Goal: Task Accomplishment & Management: Manage account settings

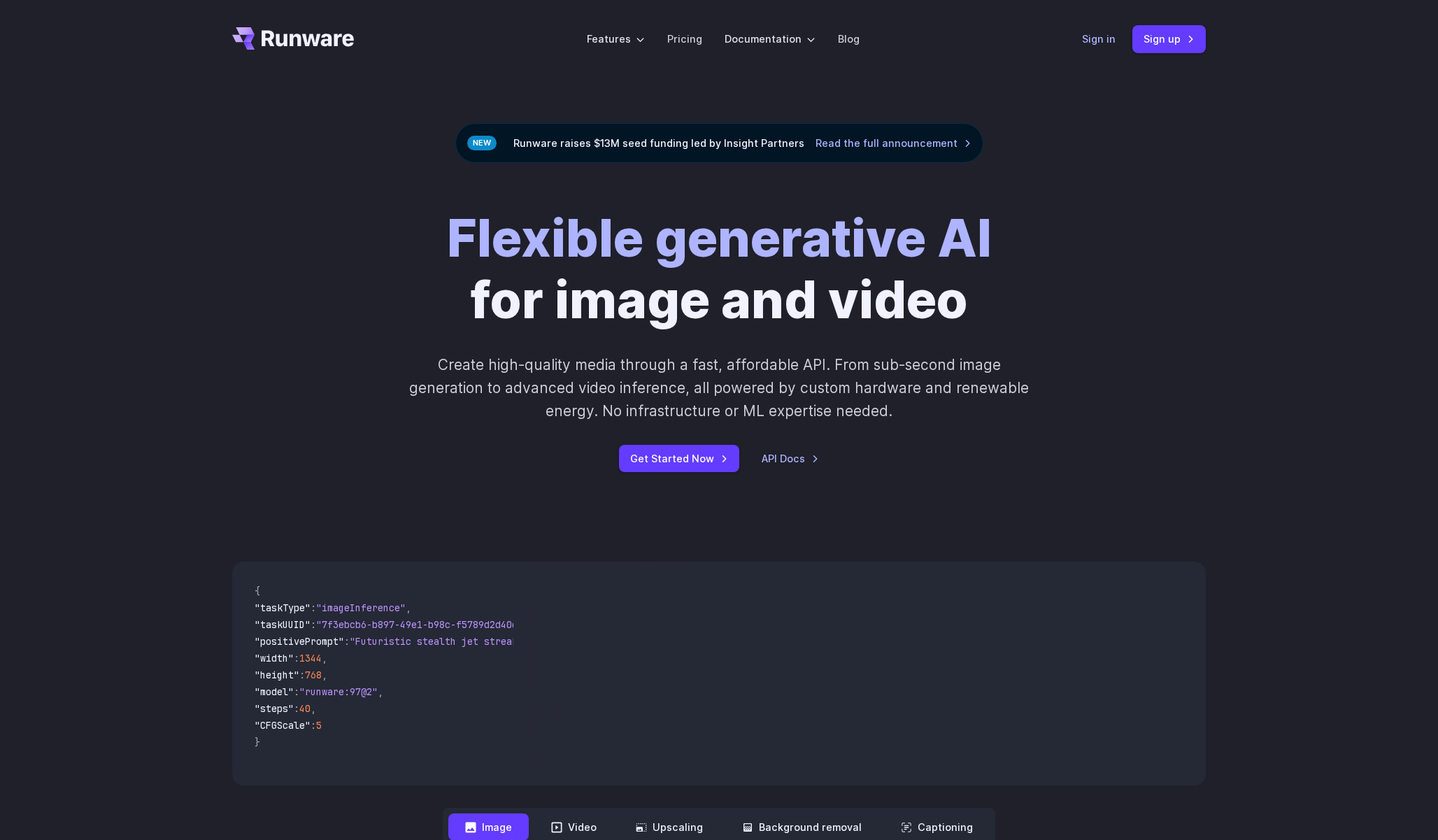
click at [1115, 41] on link "Sign in" at bounding box center [1099, 39] width 34 height 16
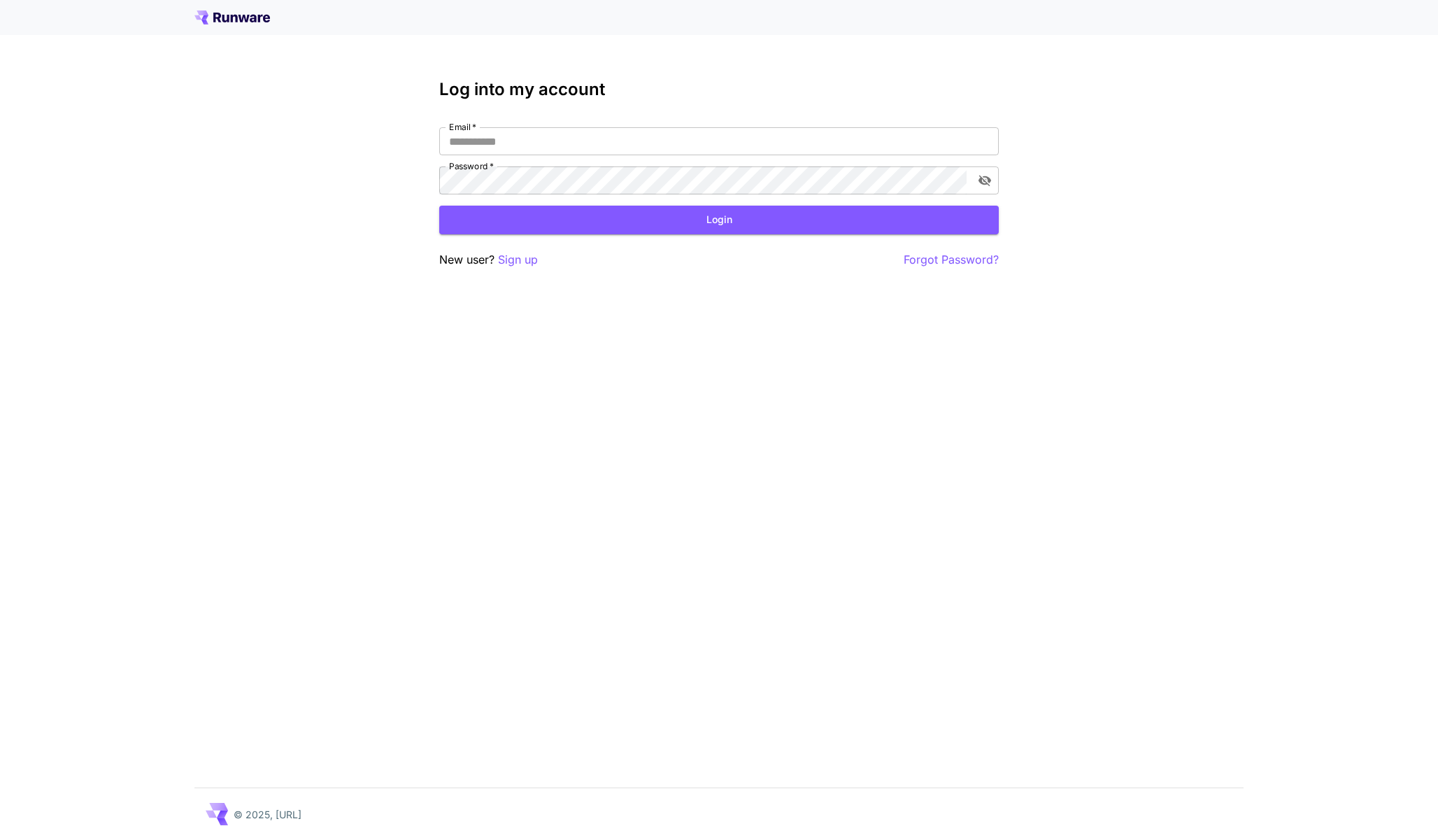
click at [464, 128] on label "Email   *" at bounding box center [463, 126] width 27 height 12
click at [464, 128] on input "Email   *" at bounding box center [719, 141] width 559 height 28
click at [467, 139] on input "Email   *" at bounding box center [719, 141] width 559 height 28
type input "**********"
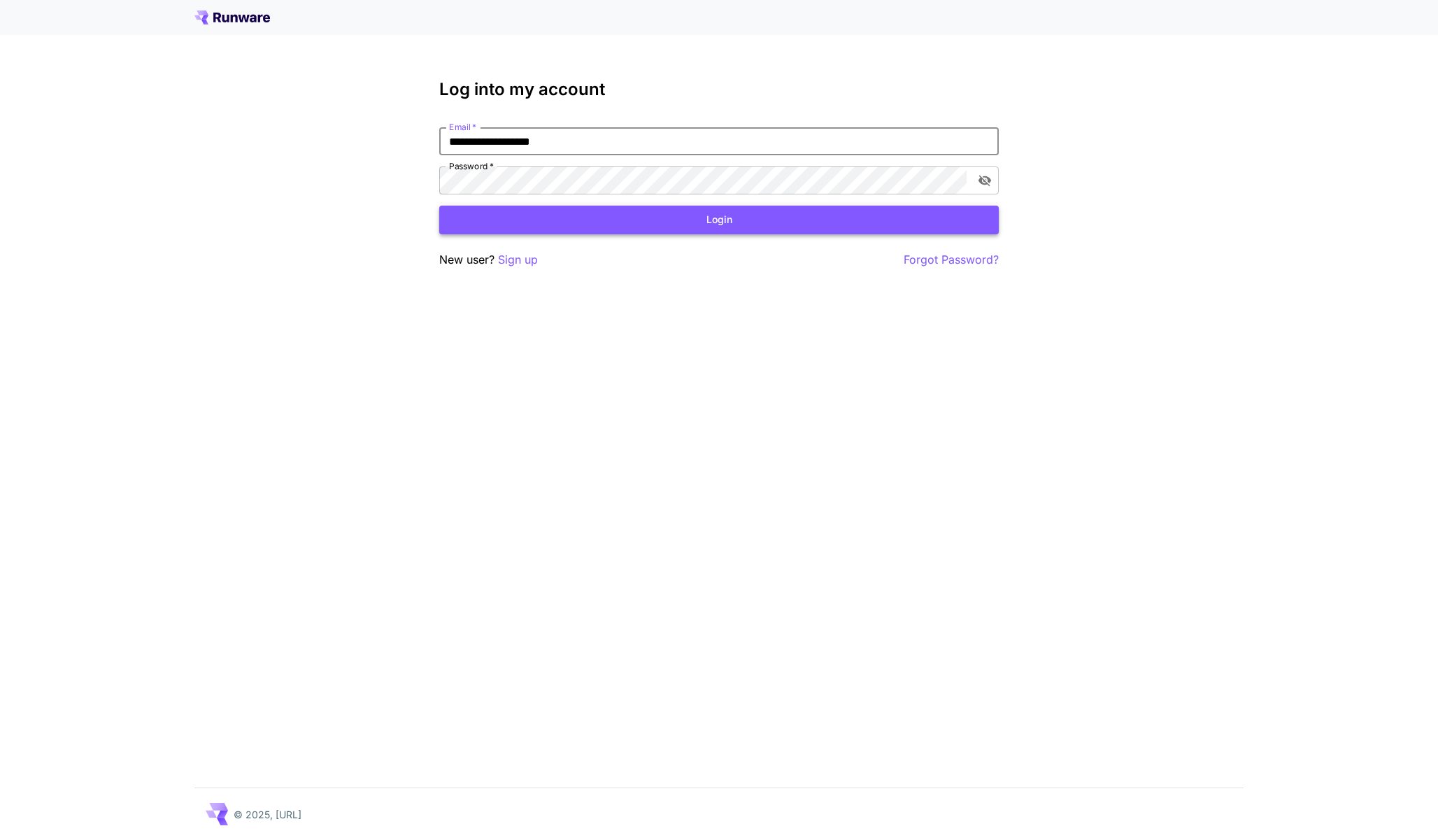
click at [600, 221] on button "Login" at bounding box center [719, 220] width 559 height 29
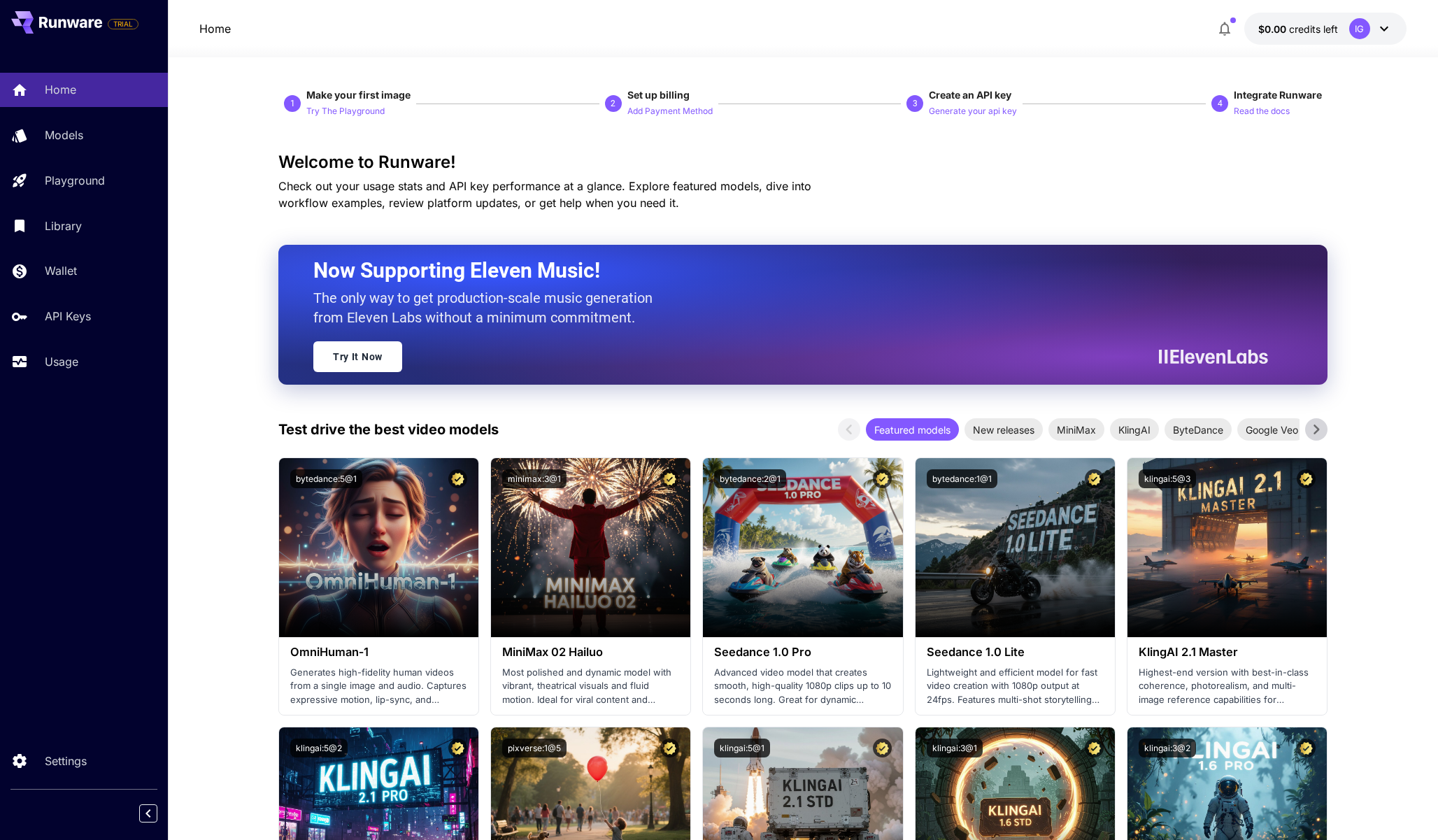
click at [1355, 29] on div "IG" at bounding box center [1360, 29] width 21 height 21
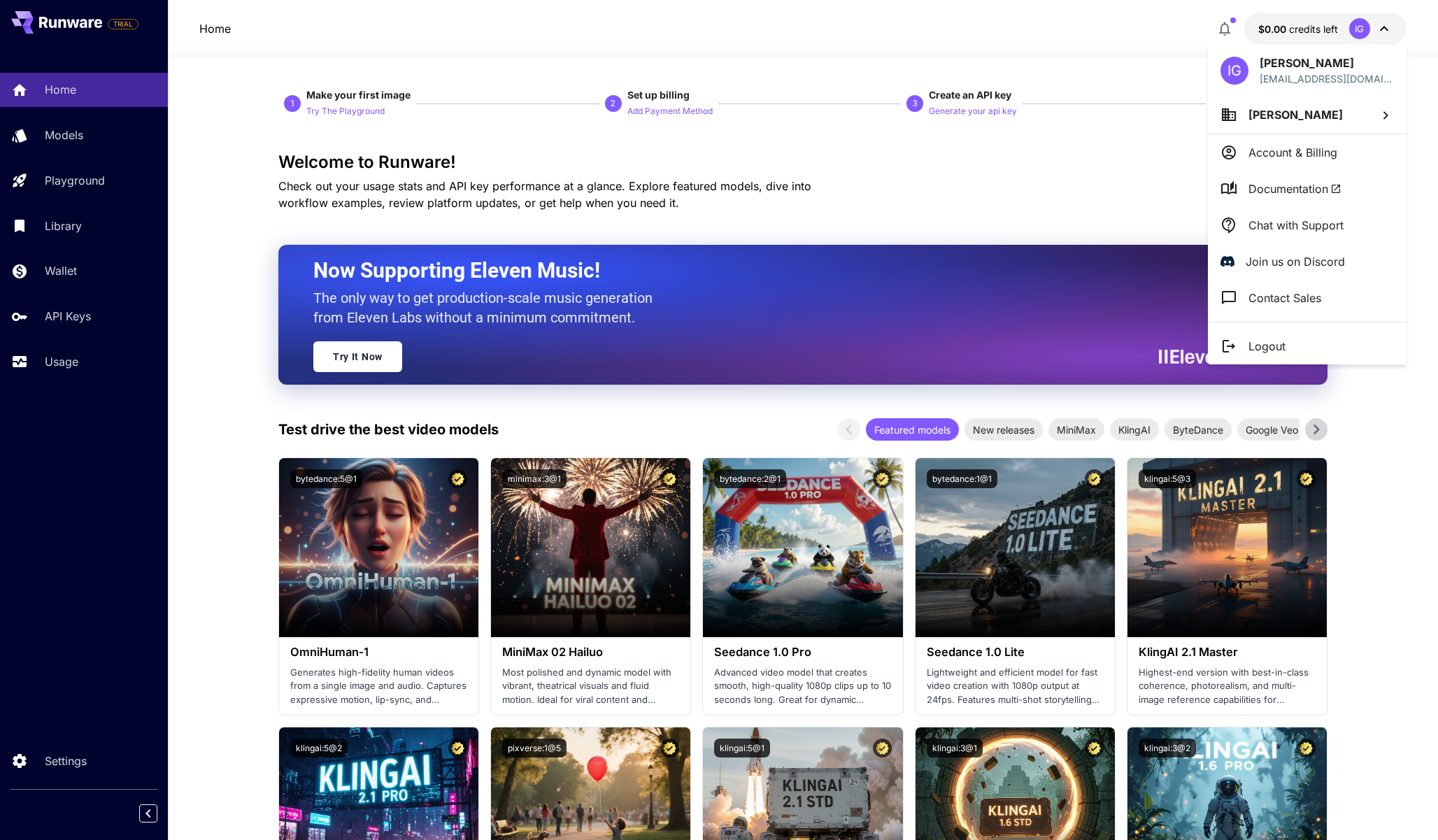
click at [1303, 120] on li "Ivan G" at bounding box center [1307, 114] width 199 height 38
click at [1086, 169] on p "Warmtech Ltd" at bounding box center [1106, 172] width 73 height 17
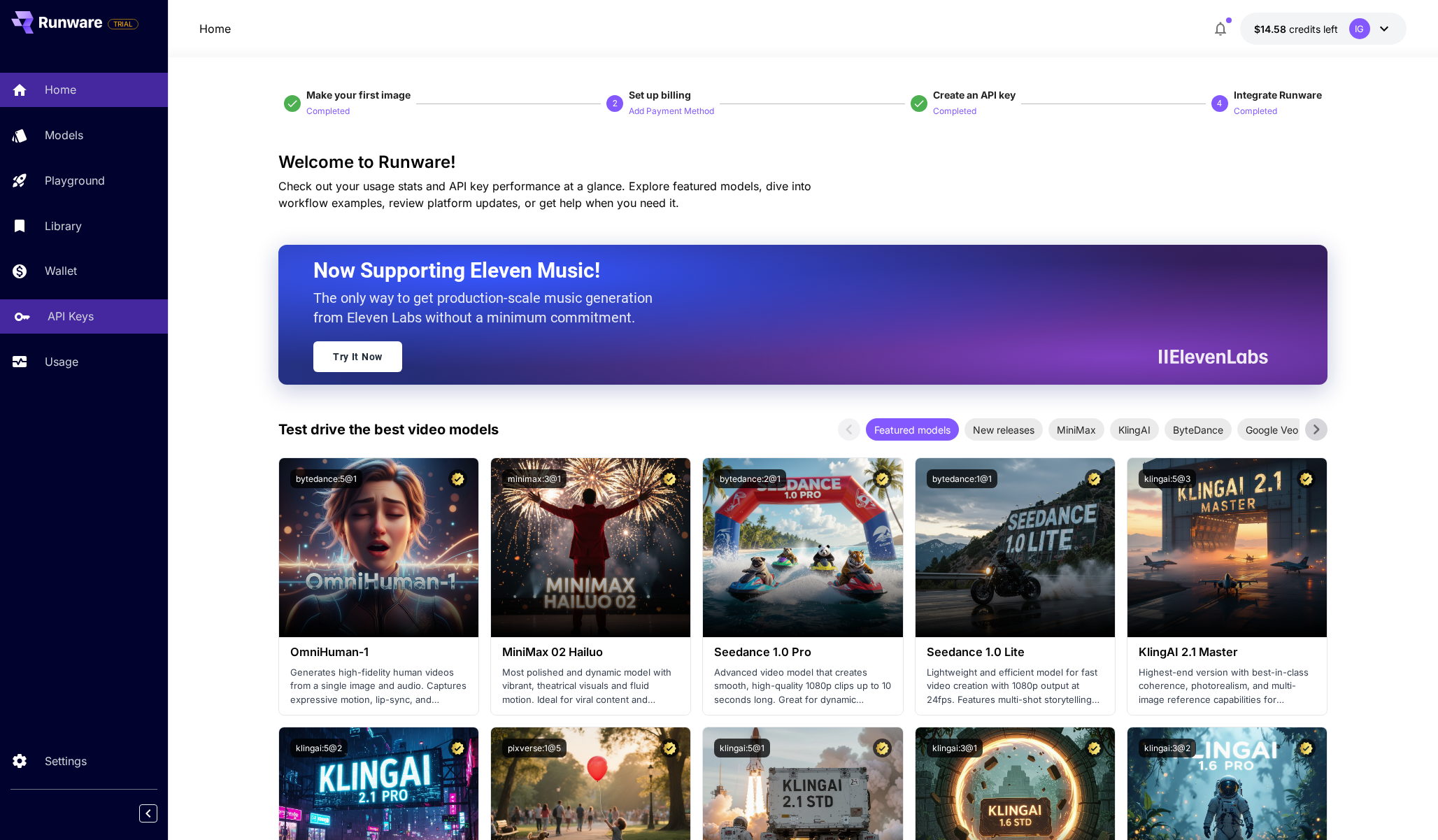
click at [77, 328] on link "API Keys" at bounding box center [84, 316] width 168 height 35
